Goal: Task Accomplishment & Management: Manage account settings

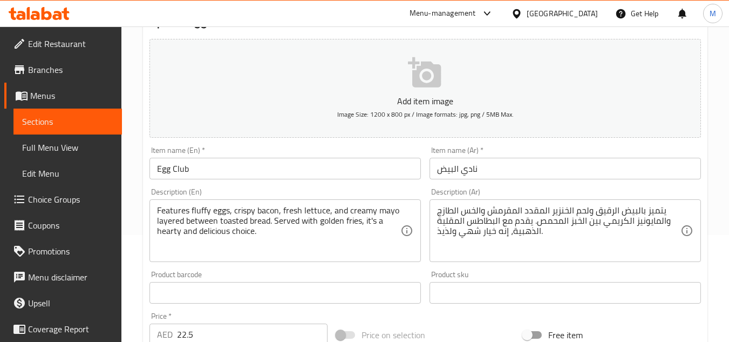
scroll to position [108, 0]
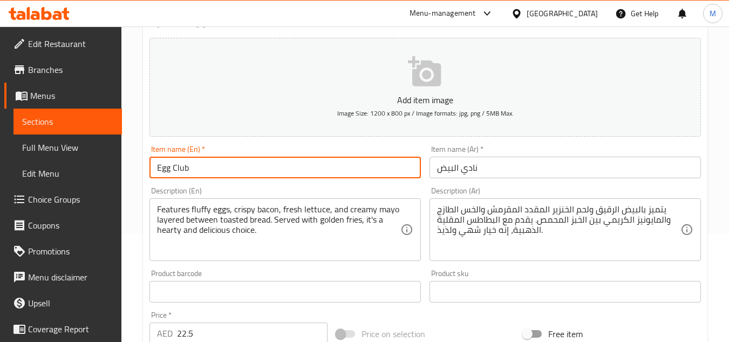
drag, startPoint x: 225, startPoint y: 171, endPoint x: 131, endPoint y: 163, distance: 94.3
click at [131, 163] on div "Home / Restaurants management / Menus / Sections / item / update Club Sandwich …" at bounding box center [425, 286] width 608 height 736
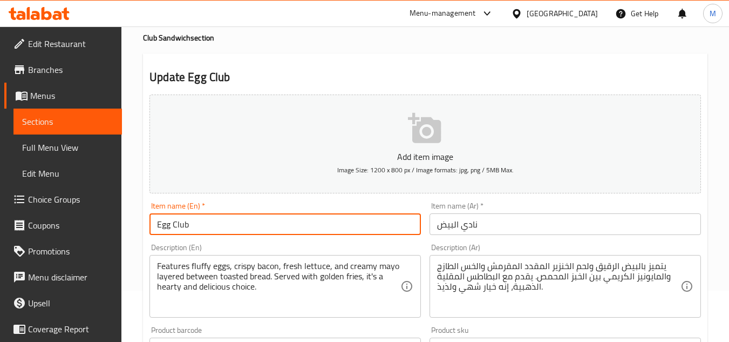
scroll to position [0, 0]
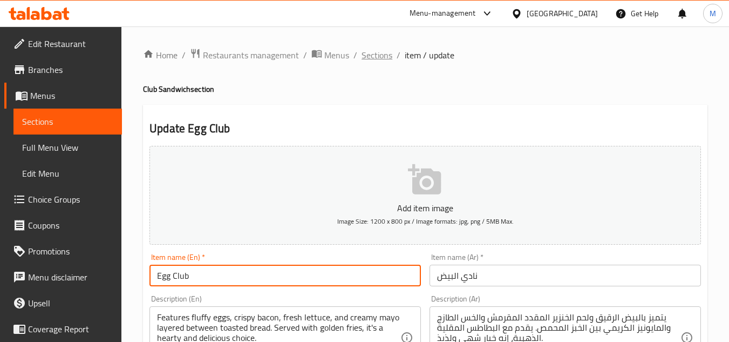
click at [374, 55] on span "Sections" at bounding box center [377, 55] width 31 height 13
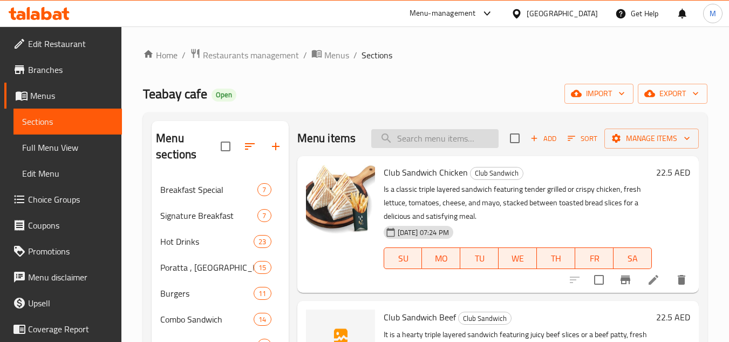
click at [409, 141] on input "search" at bounding box center [434, 138] width 127 height 19
paste input "Egg Club"
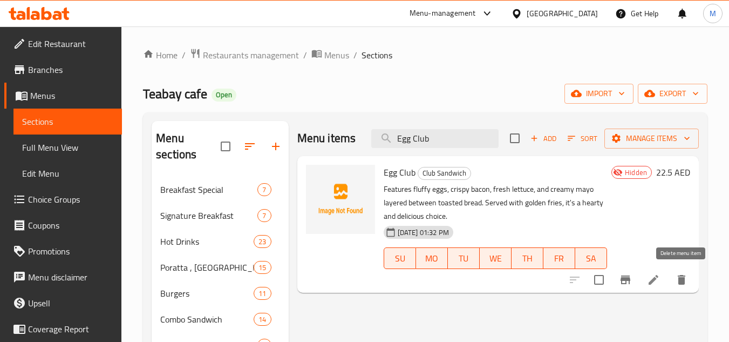
type input "Egg Club"
click at [686, 283] on icon "delete" at bounding box center [681, 279] width 13 height 13
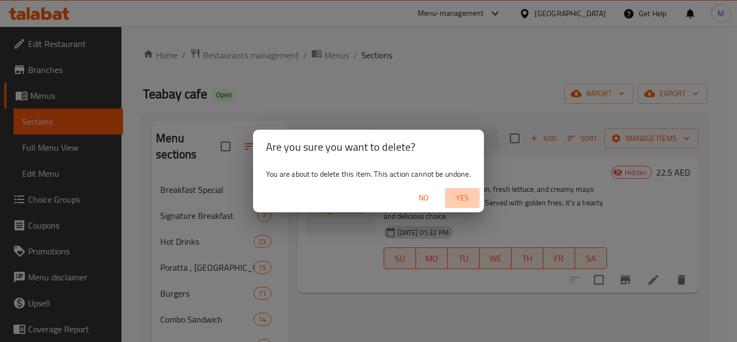
click at [465, 201] on span "Yes" at bounding box center [463, 197] width 26 height 13
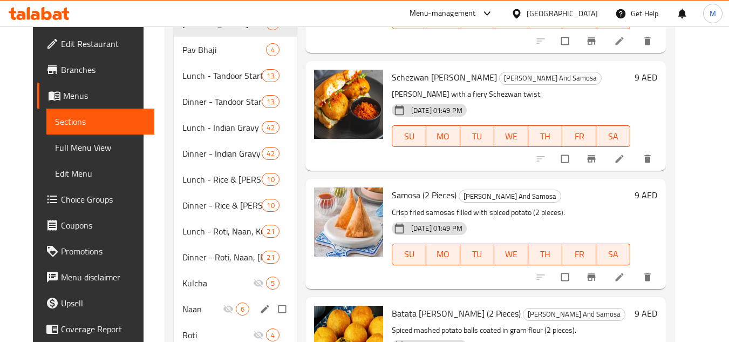
scroll to position [486, 0]
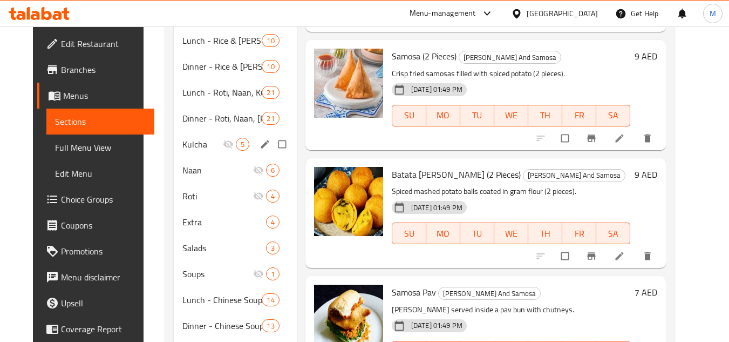
click at [278, 143] on input "Menu sections" at bounding box center [283, 144] width 23 height 21
checkbox input "true"
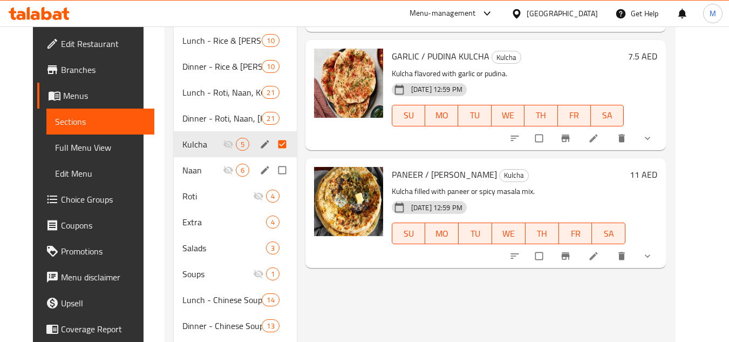
click at [278, 172] on input "Menu sections" at bounding box center [283, 170] width 23 height 21
checkbox input "true"
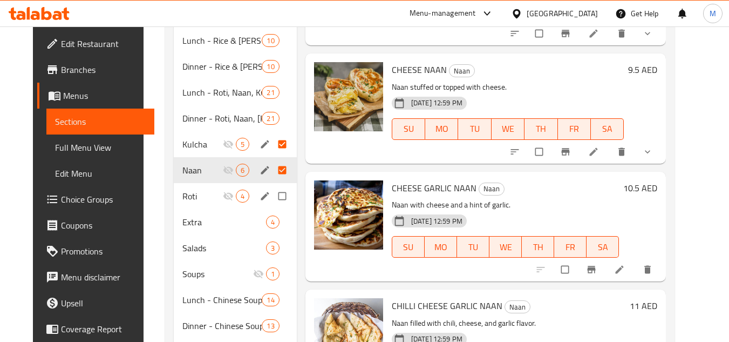
click at [281, 195] on input "Menu sections" at bounding box center [283, 196] width 23 height 21
checkbox input "true"
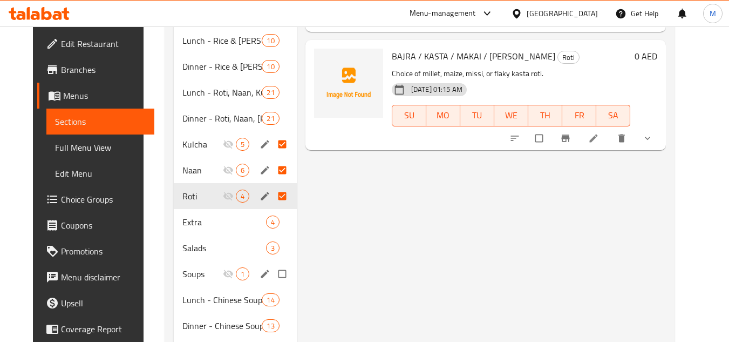
click at [274, 273] on input "Menu sections" at bounding box center [283, 273] width 23 height 21
checkbox input "true"
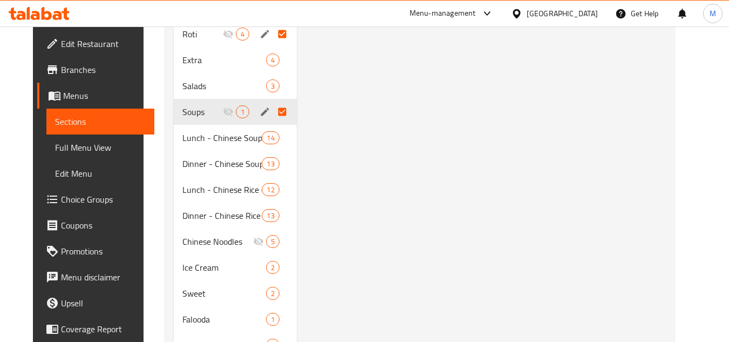
scroll to position [702, 0]
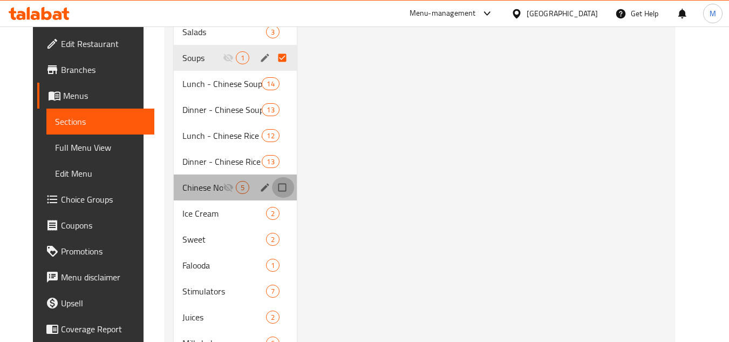
click at [273, 186] on input "Menu sections" at bounding box center [283, 187] width 23 height 21
checkbox input "true"
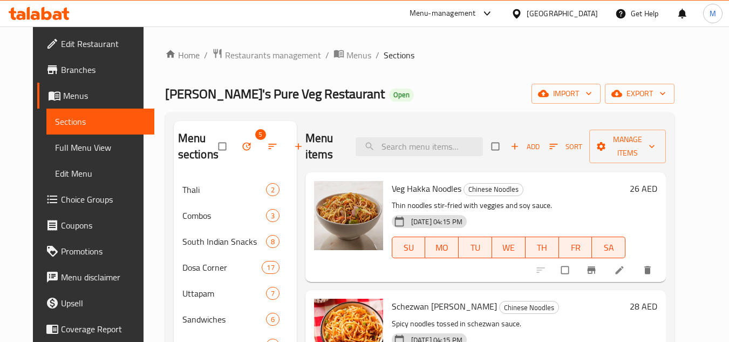
click at [242, 143] on icon "button" at bounding box center [246, 147] width 8 height 8
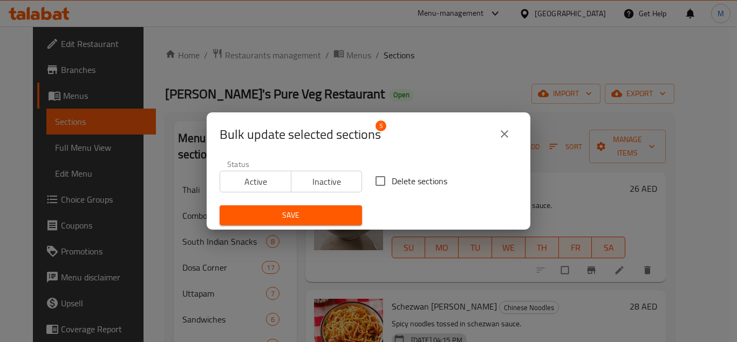
click at [398, 184] on span "Delete sections" at bounding box center [420, 180] width 56 height 13
click at [392, 184] on input "Delete sections" at bounding box center [380, 181] width 23 height 23
checkbox input "true"
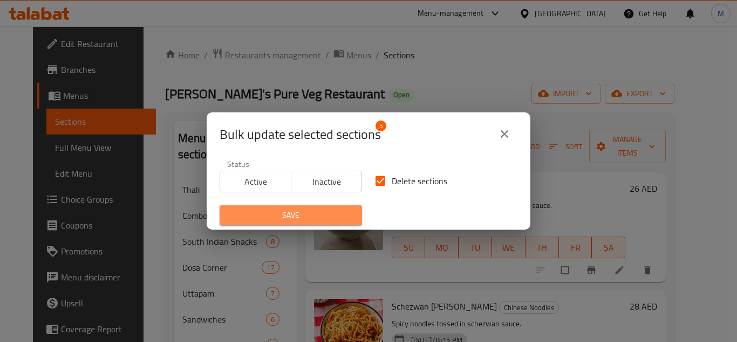
click at [304, 211] on span "Save" at bounding box center [290, 214] width 125 height 13
